Goal: Task Accomplishment & Management: Manage account settings

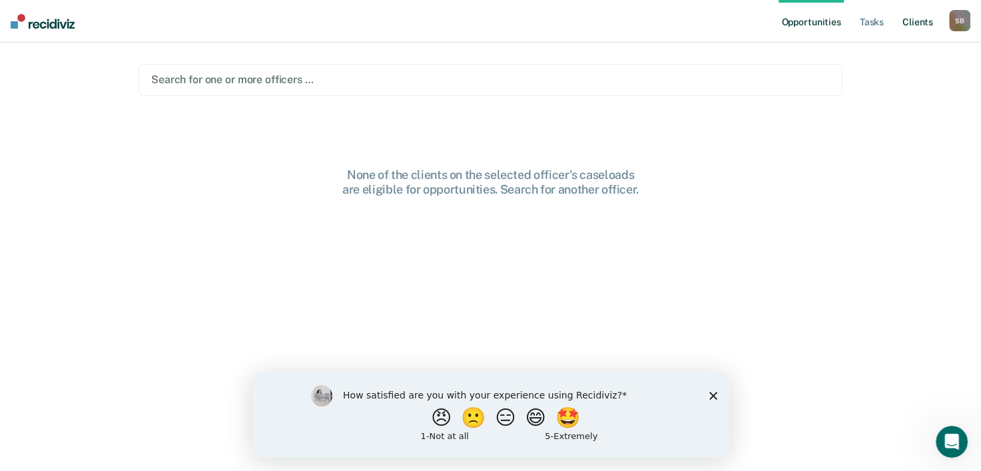
click at [915, 24] on link "Client s" at bounding box center [917, 21] width 36 height 43
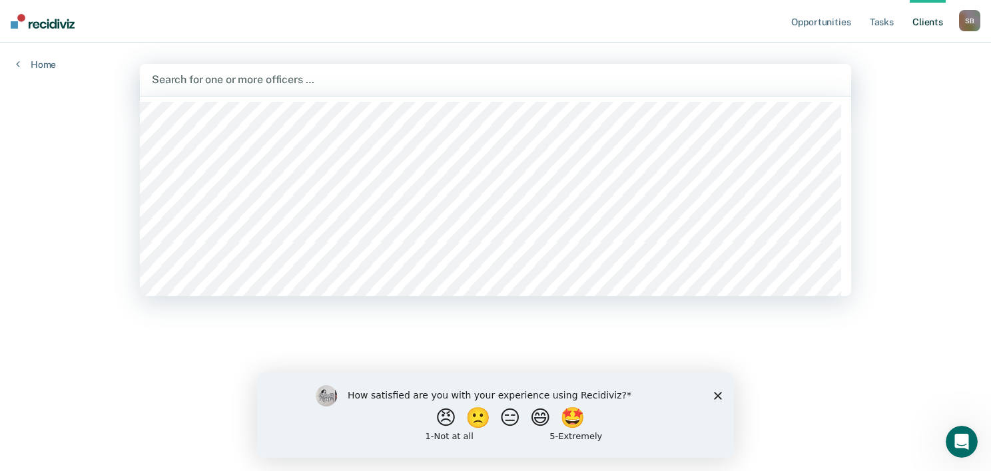
click at [257, 86] on div at bounding box center [495, 79] width 687 height 15
click at [95, 107] on div "Opportunities Tasks Client s [PERSON_NAME] S B Profile How it works Log Out Hom…" at bounding box center [495, 235] width 991 height 471
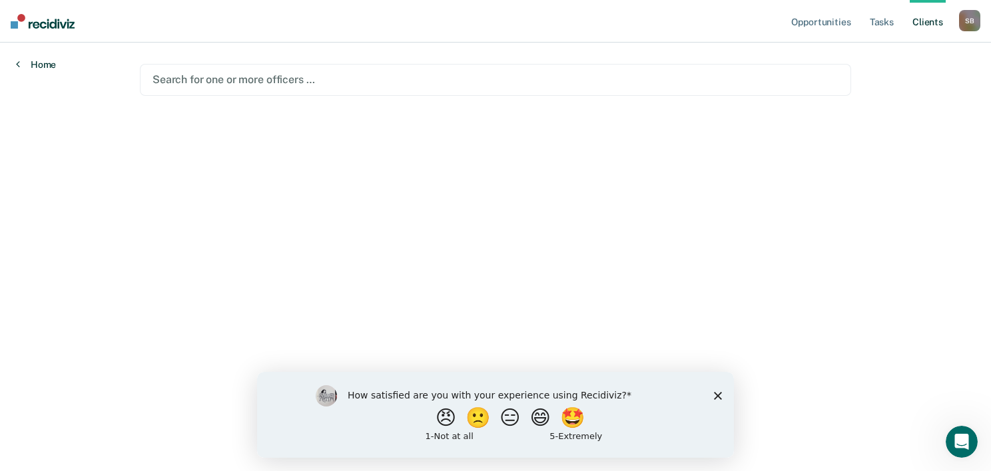
click at [42, 65] on link "Home" at bounding box center [36, 65] width 40 height 12
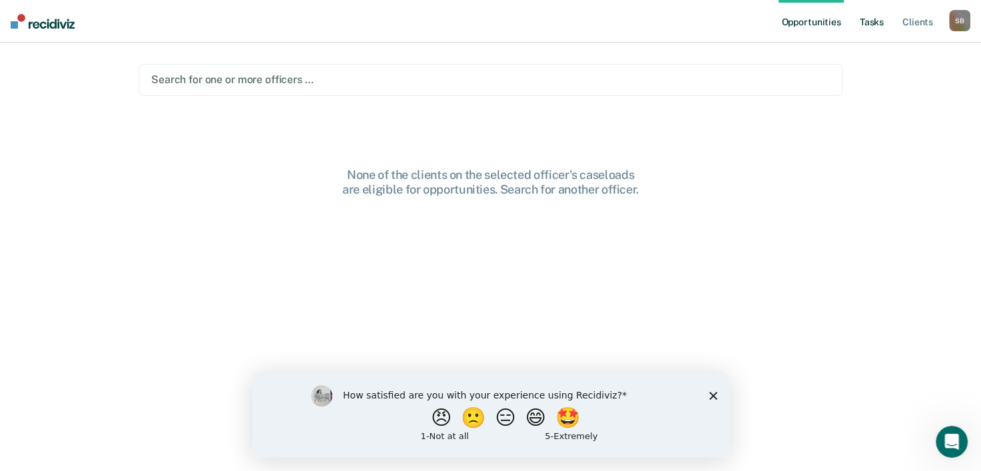
click at [876, 27] on link "Tasks" at bounding box center [871, 21] width 29 height 43
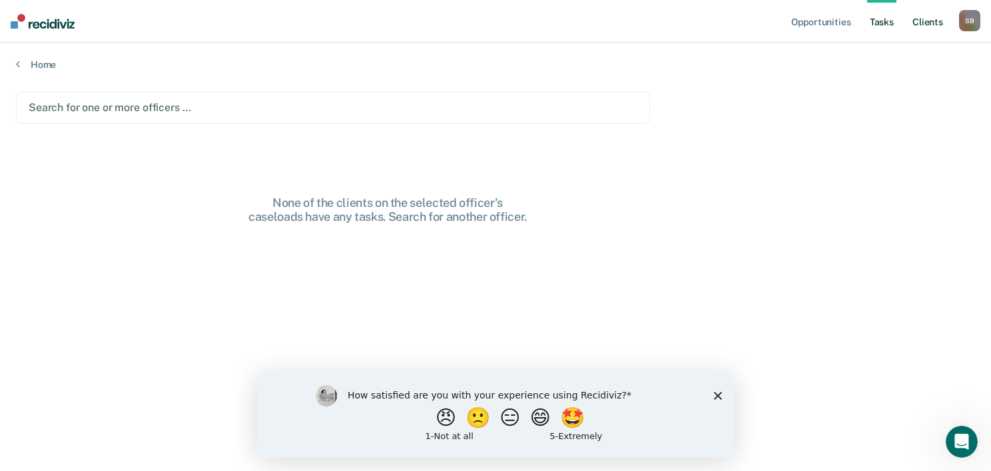
click at [927, 24] on link "Client s" at bounding box center [927, 21] width 36 height 43
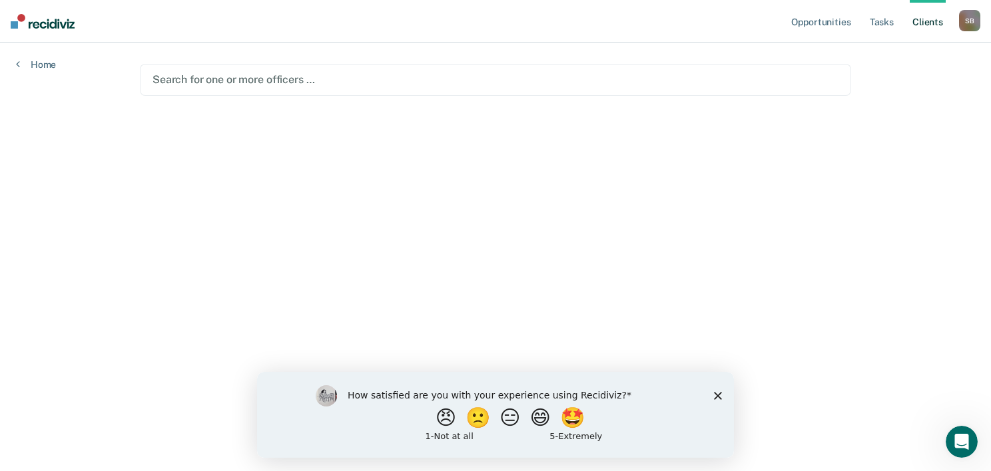
click at [973, 20] on div "S B" at bounding box center [969, 20] width 21 height 21
click at [898, 49] on link "Profile" at bounding box center [915, 54] width 107 height 11
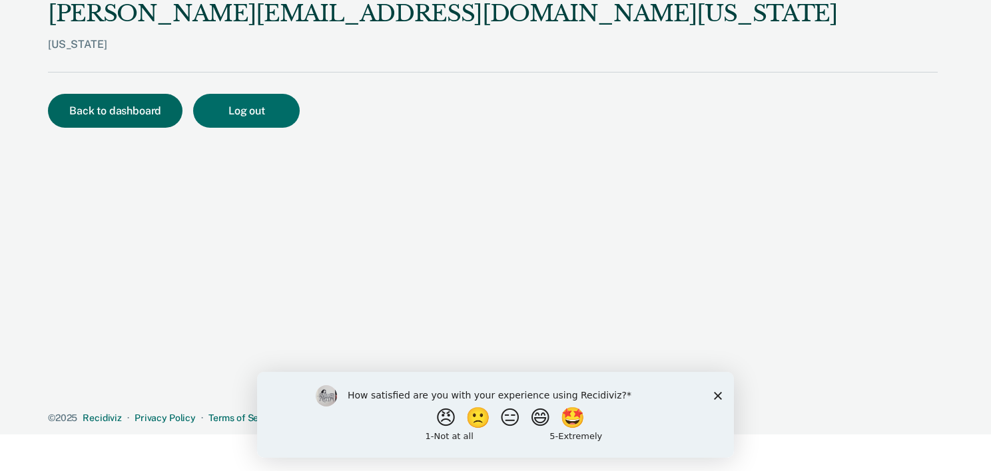
click at [101, 111] on button "Back to dashboard" at bounding box center [115, 111] width 134 height 34
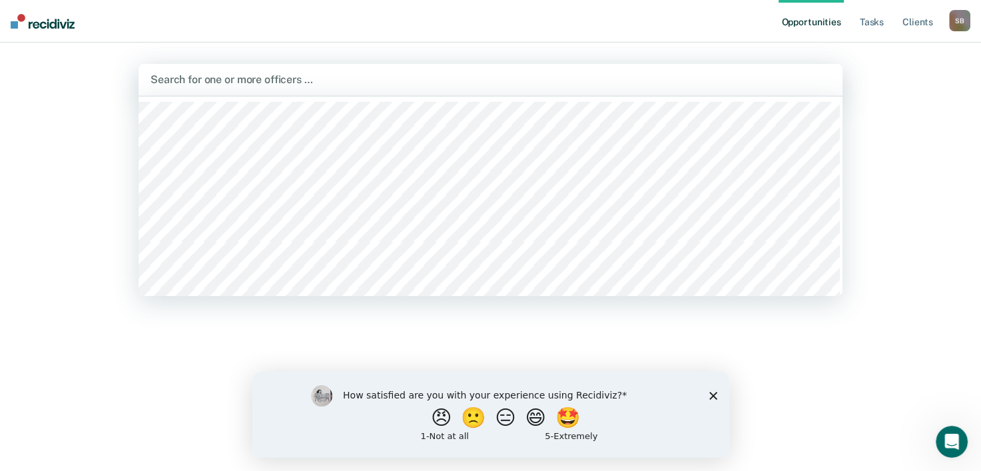
click at [306, 81] on div at bounding box center [490, 79] width 680 height 15
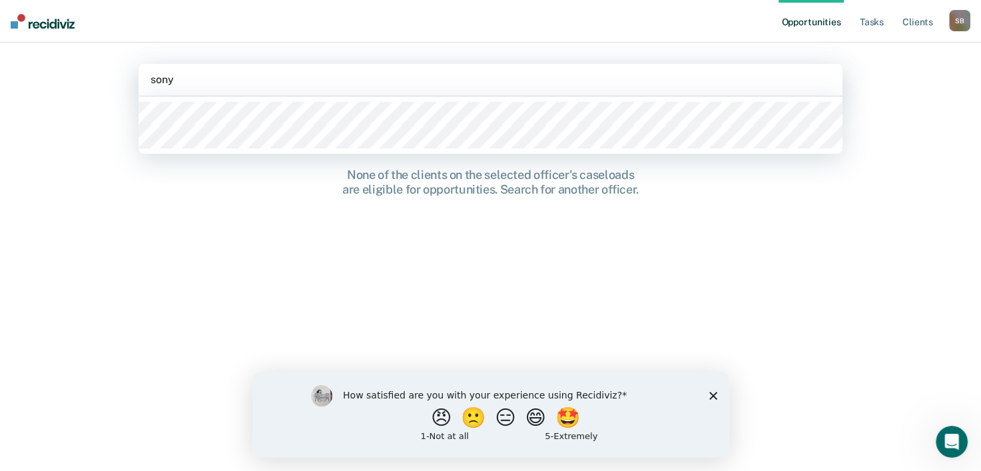
type input "[PERSON_NAME]"
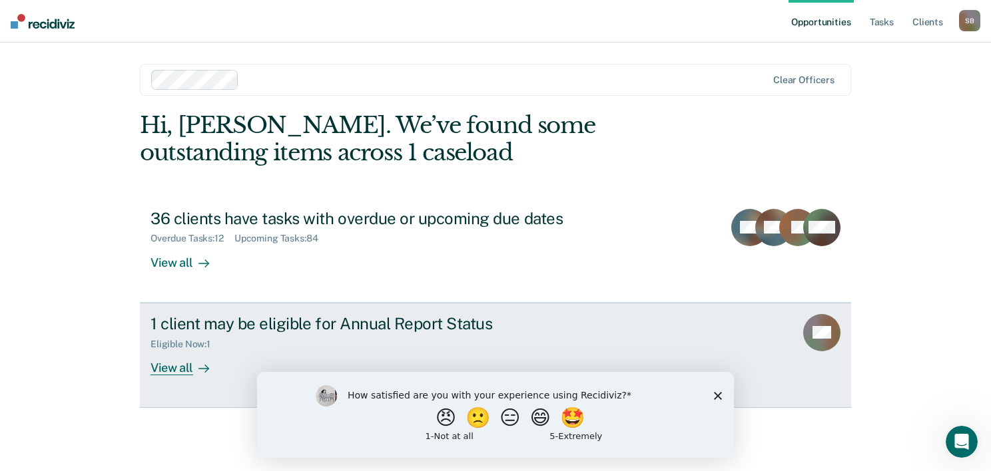
click at [186, 369] on div "View all" at bounding box center [187, 363] width 75 height 26
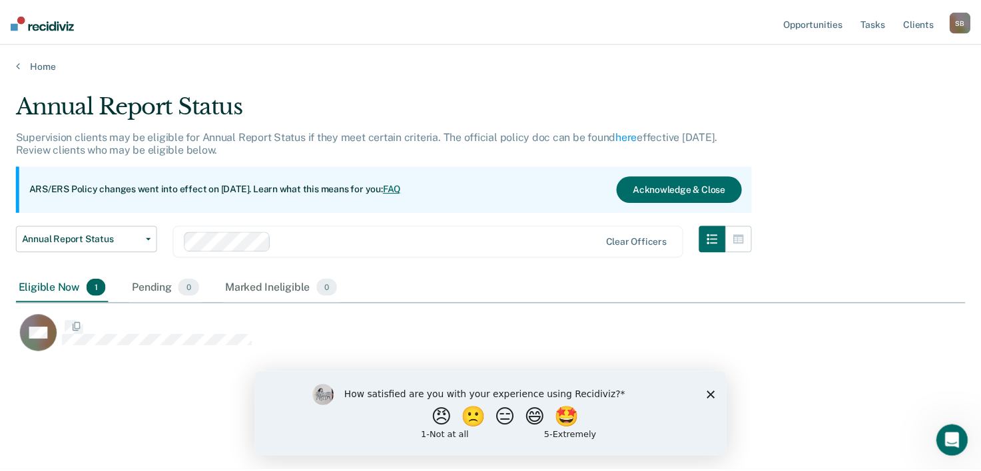
scroll to position [269, 948]
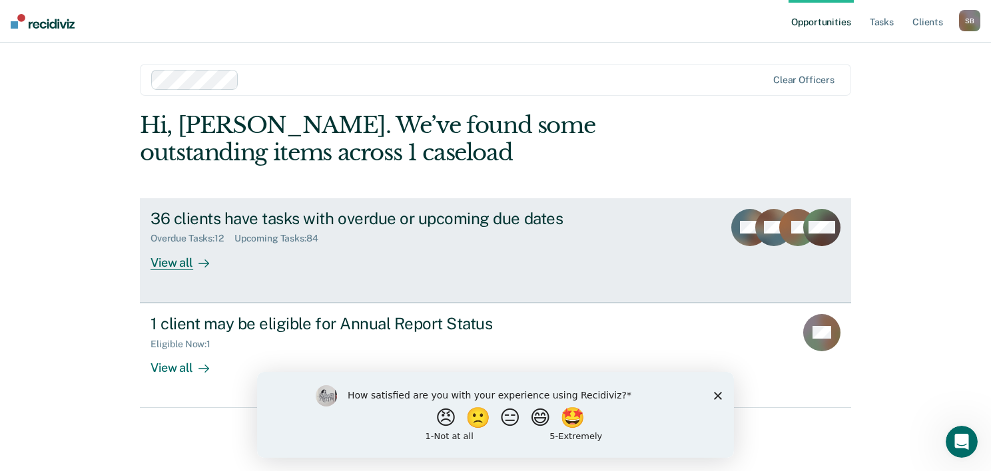
click at [176, 264] on div "View all" at bounding box center [187, 257] width 75 height 26
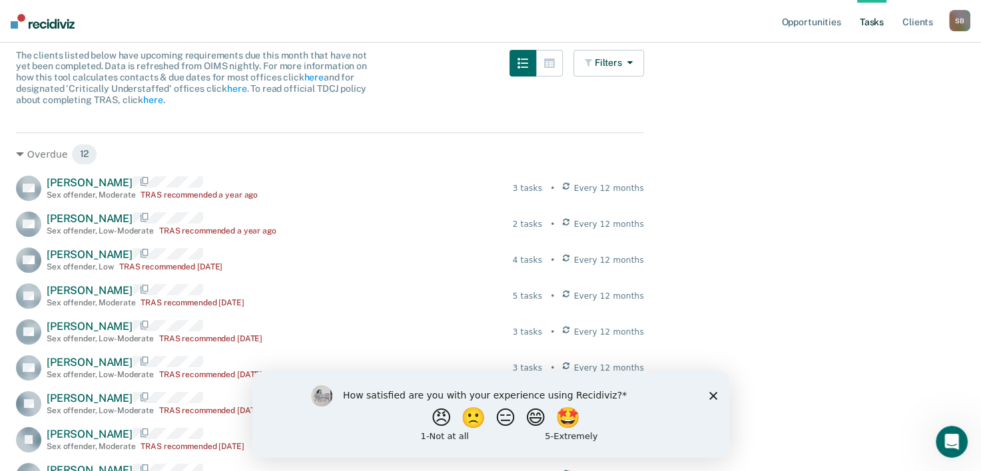
scroll to position [133, 0]
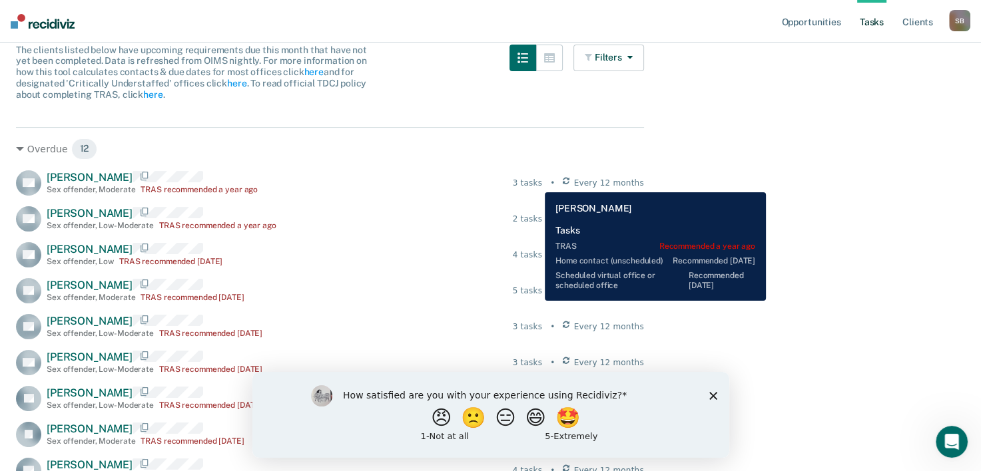
click at [535, 182] on div "3 tasks" at bounding box center [527, 183] width 29 height 12
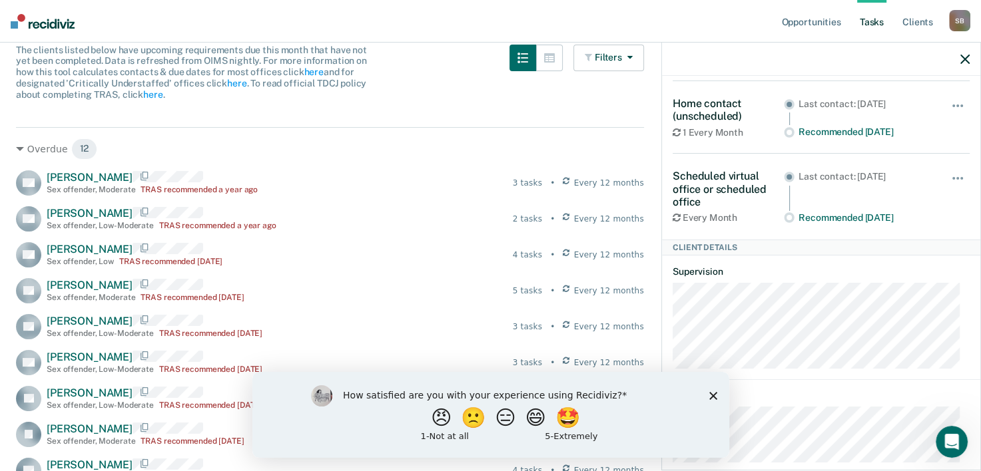
scroll to position [152, 0]
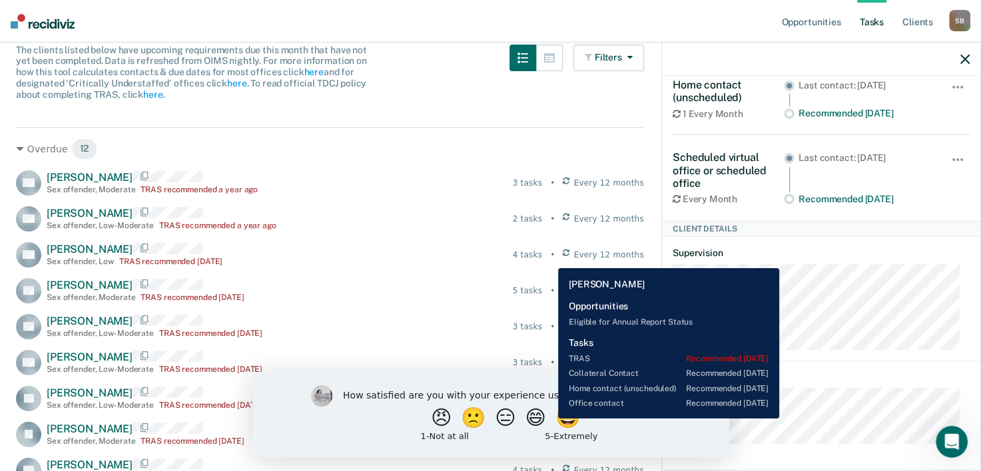
click at [542, 258] on div "4 tasks" at bounding box center [527, 255] width 29 height 12
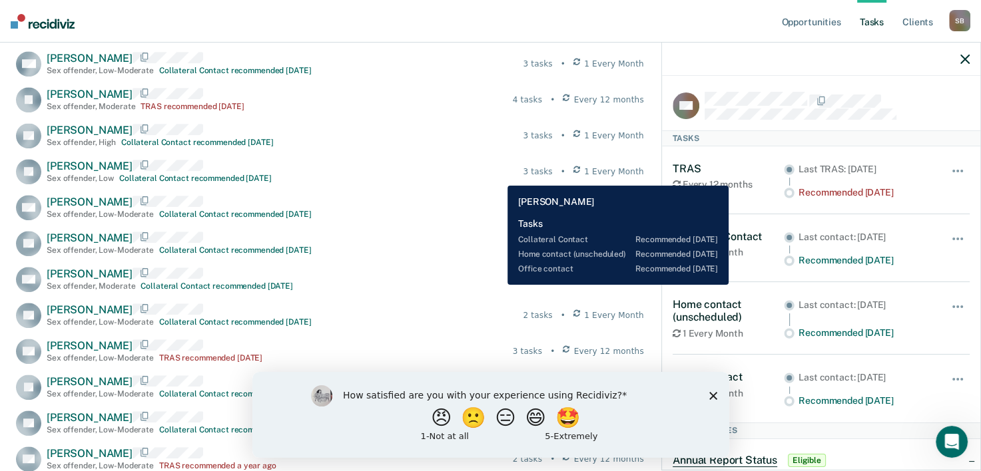
scroll to position [999, 0]
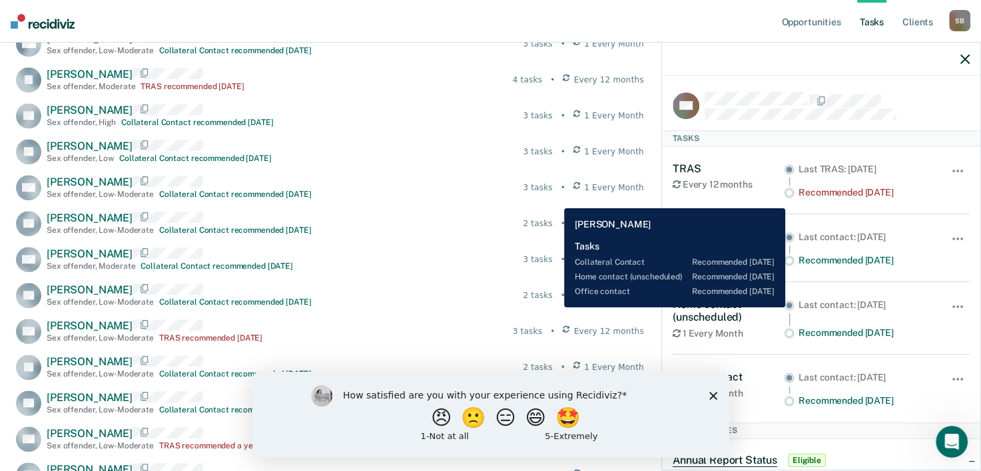
click at [552, 194] on div "3 tasks" at bounding box center [537, 188] width 29 height 12
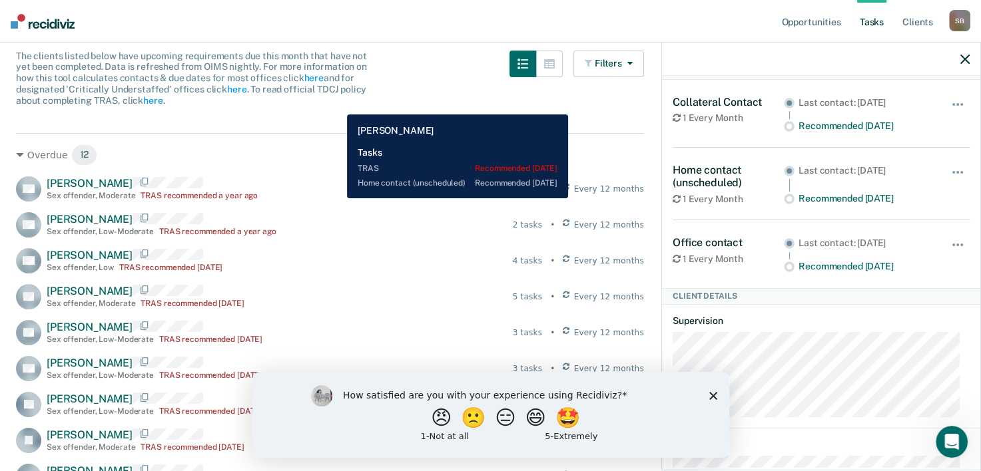
scroll to position [0, 0]
